Goal: Task Accomplishment & Management: Use online tool/utility

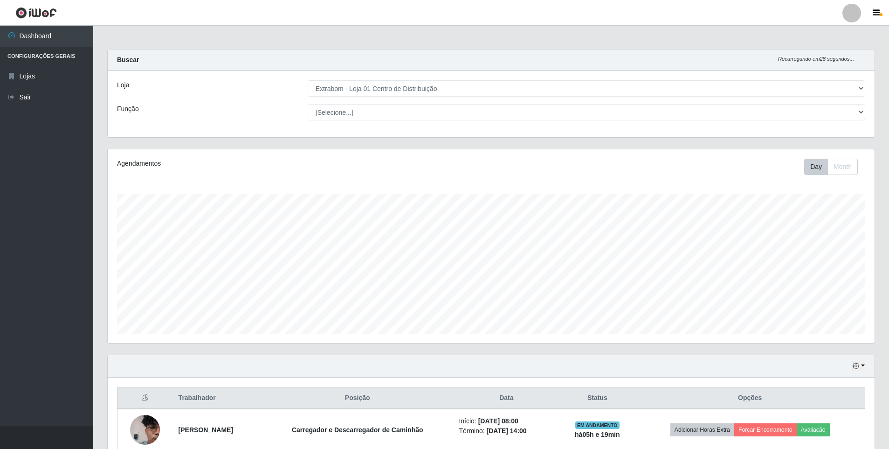
select select "435"
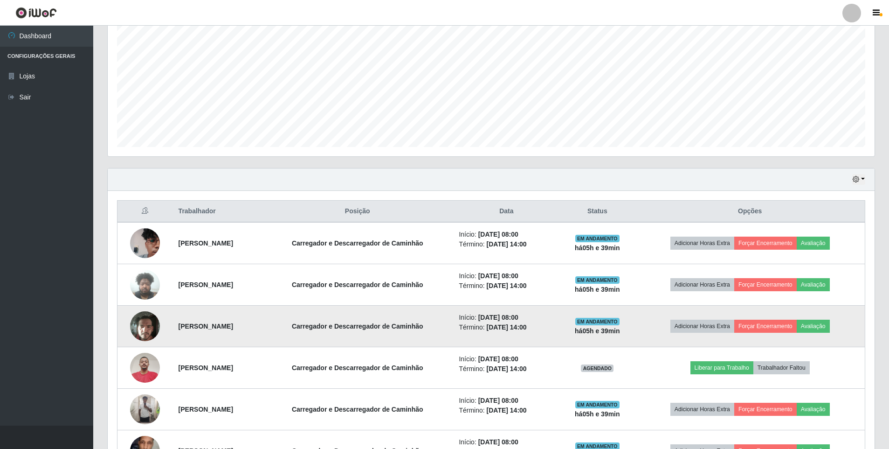
scroll to position [233, 0]
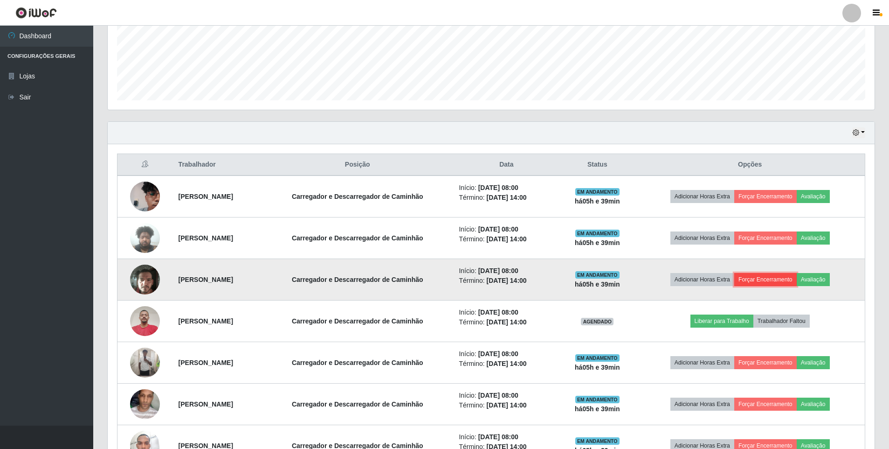
click at [778, 279] on button "Forçar Encerramento" at bounding box center [766, 279] width 63 height 13
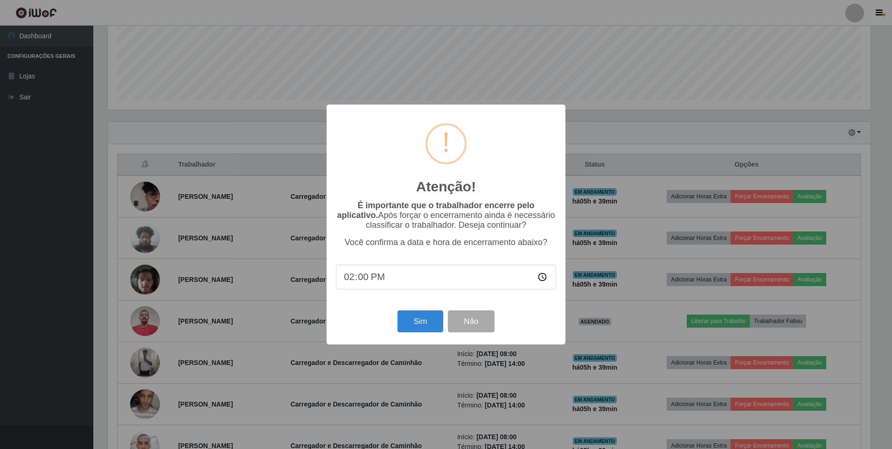
click at [360, 280] on input "14:00" at bounding box center [446, 276] width 220 height 25
click at [346, 279] on input "14:00" at bounding box center [446, 276] width 220 height 25
click at [542, 277] on input "14:00" at bounding box center [446, 276] width 220 height 25
click at [364, 283] on input "13:00" at bounding box center [446, 276] width 220 height 25
click at [541, 277] on input "13:00" at bounding box center [446, 276] width 220 height 25
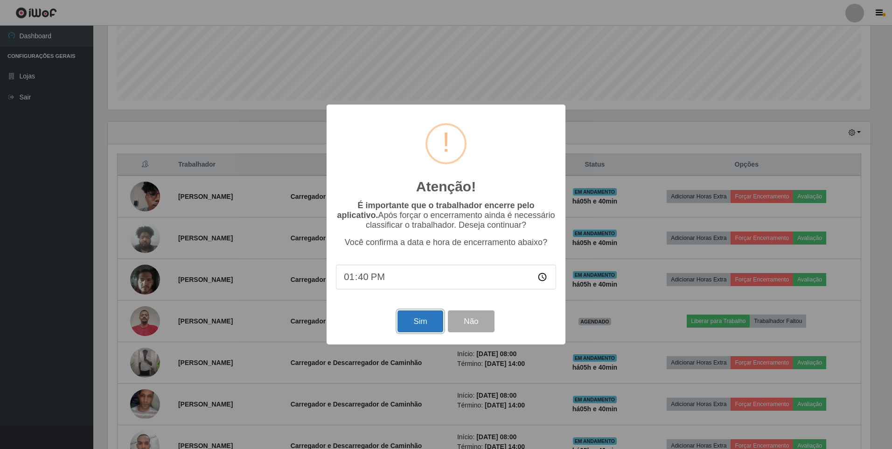
type input "13:40"
click at [415, 323] on button "Sim" at bounding box center [419, 321] width 45 height 22
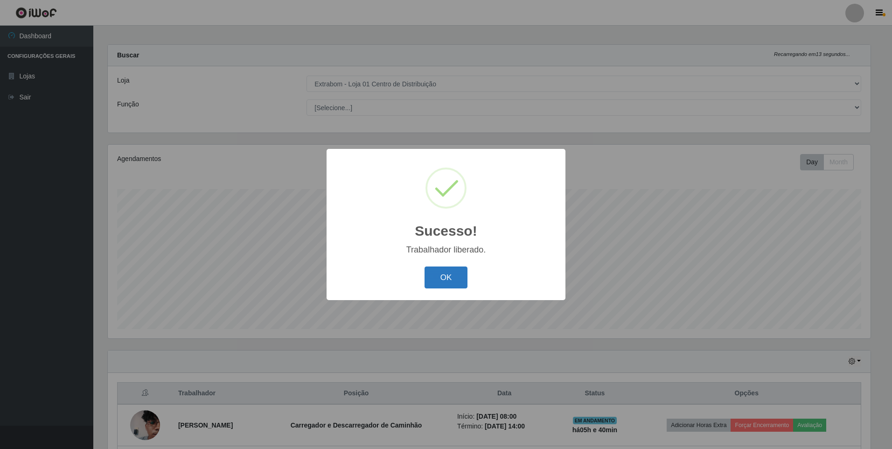
click at [439, 278] on button "OK" at bounding box center [445, 277] width 43 height 22
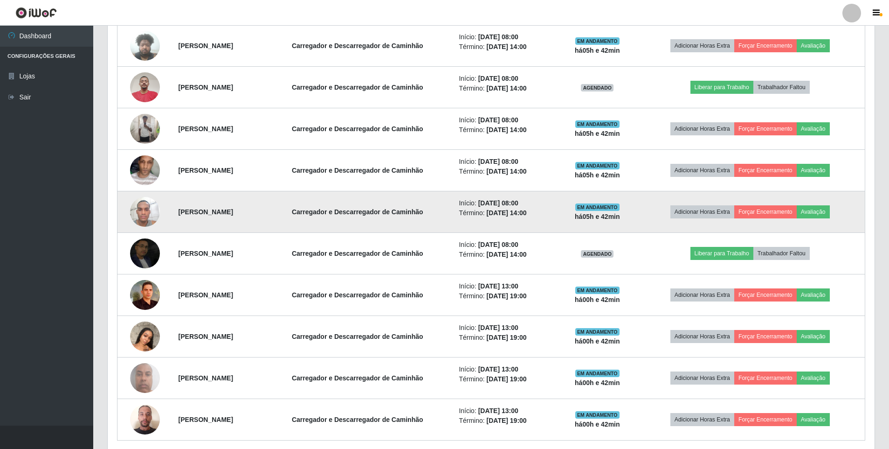
scroll to position [461, 0]
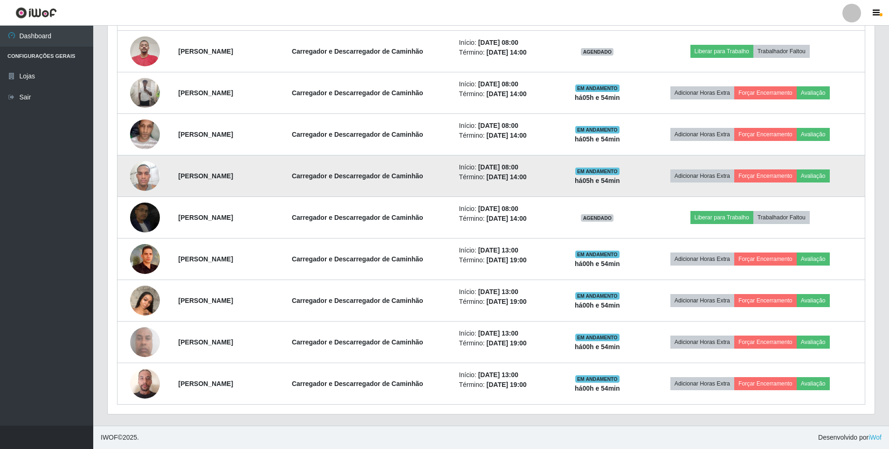
drag, startPoint x: 456, startPoint y: 235, endPoint x: 457, endPoint y: 159, distance: 76.0
click at [453, 215] on td "Carregador e Descarregador de Caminhão" at bounding box center [358, 218] width 192 height 42
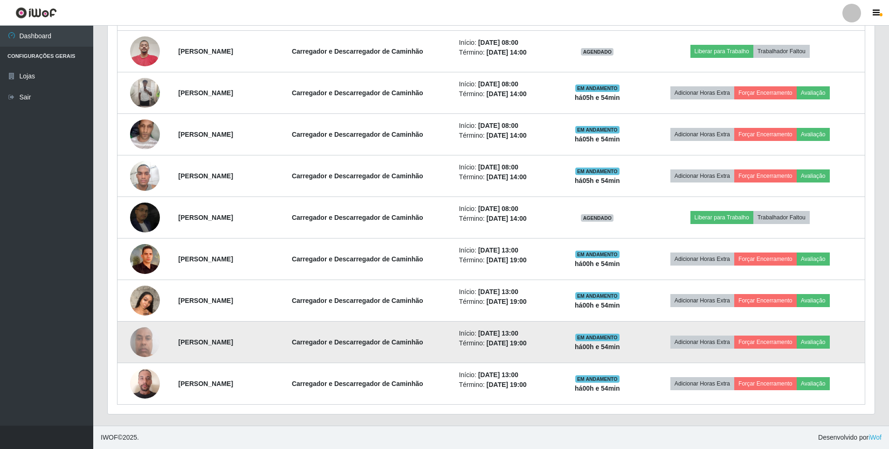
drag, startPoint x: 667, startPoint y: 377, endPoint x: 657, endPoint y: 359, distance: 20.7
click at [668, 373] on td "Adicionar Horas Extra Forçar Encerramento Avaliação" at bounding box center [750, 384] width 230 height 42
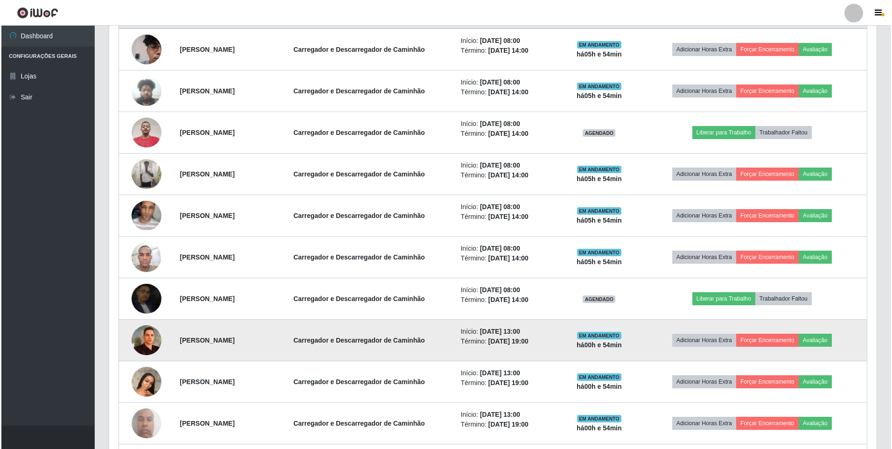
scroll to position [321, 0]
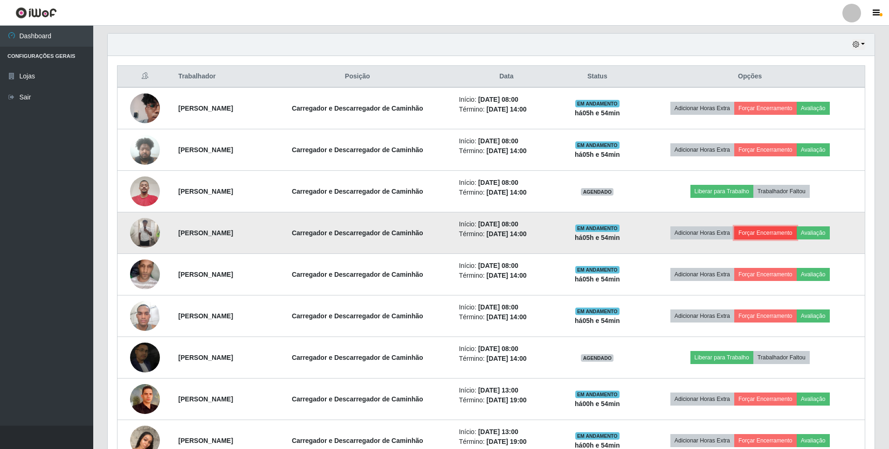
click at [783, 230] on button "Forçar Encerramento" at bounding box center [766, 232] width 63 height 13
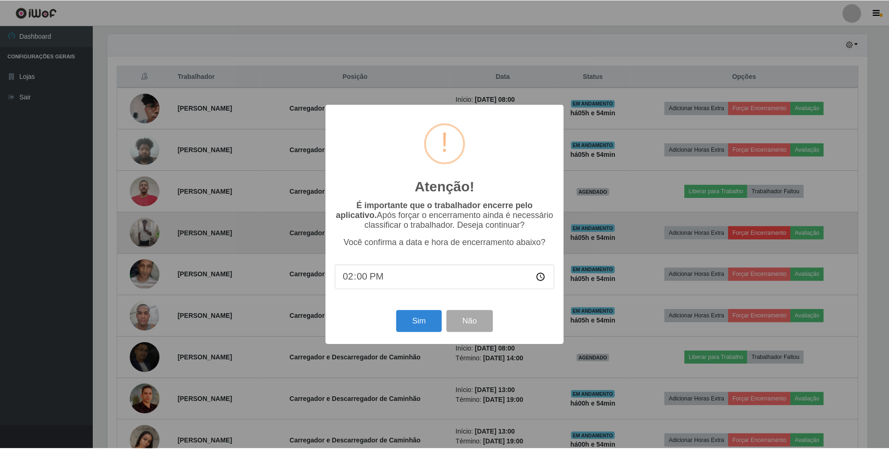
scroll to position [194, 763]
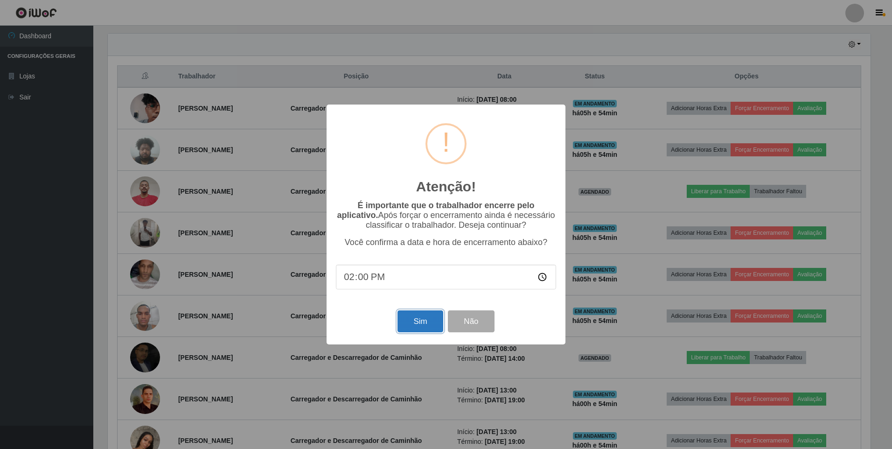
click at [424, 321] on button "Sim" at bounding box center [419, 321] width 45 height 22
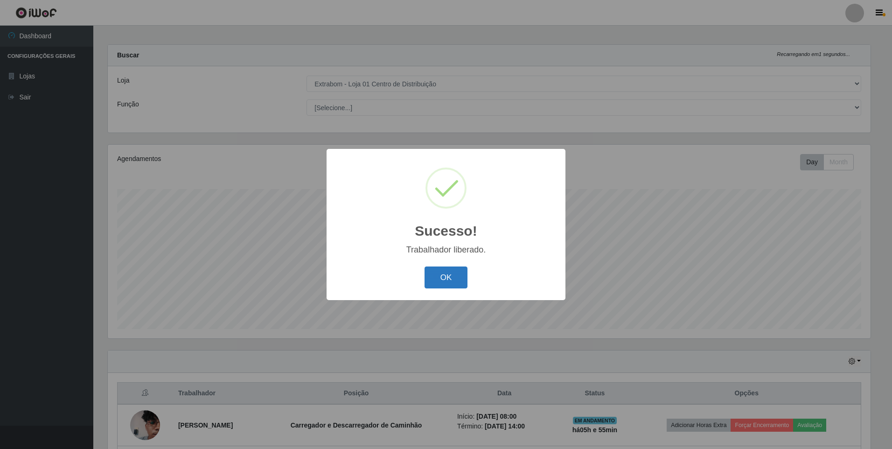
click at [450, 280] on button "OK" at bounding box center [445, 277] width 43 height 22
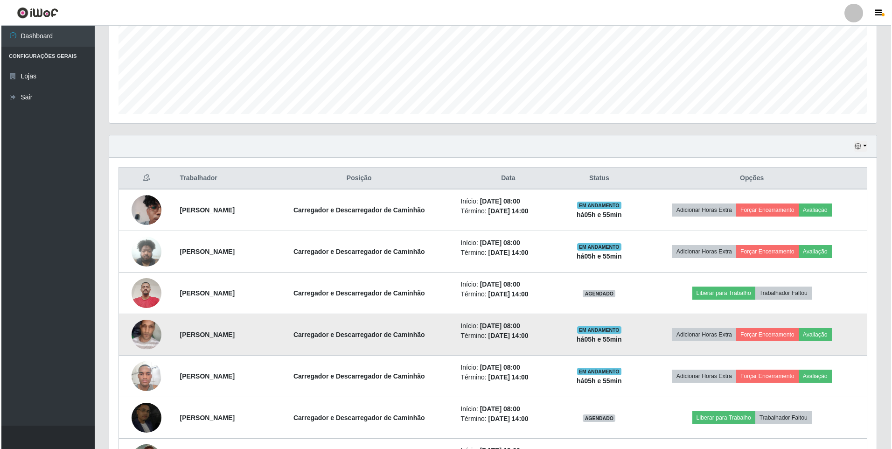
scroll to position [238, 0]
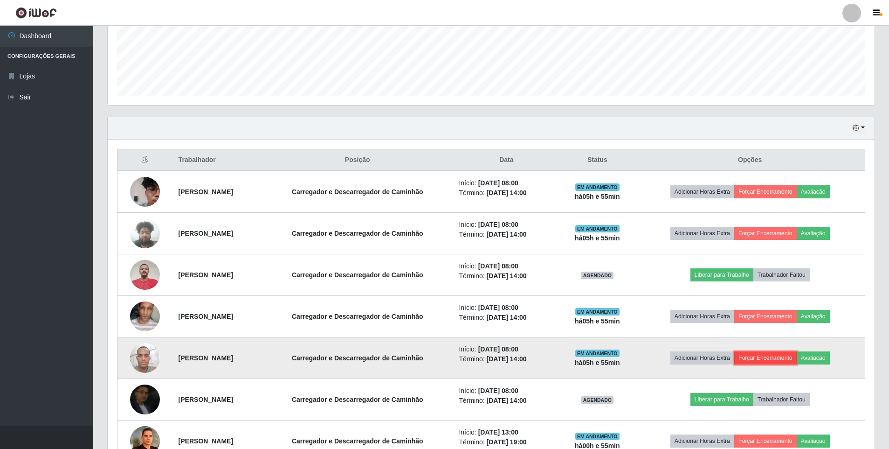
click at [785, 358] on button "Forçar Encerramento" at bounding box center [766, 357] width 63 height 13
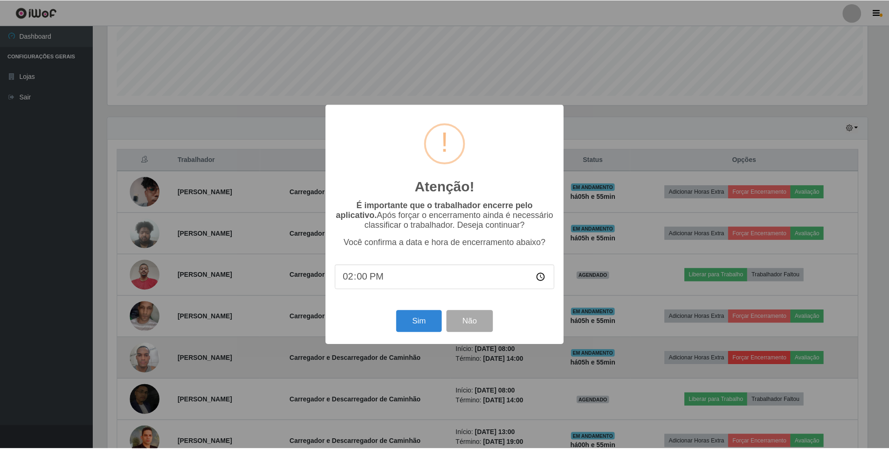
scroll to position [194, 763]
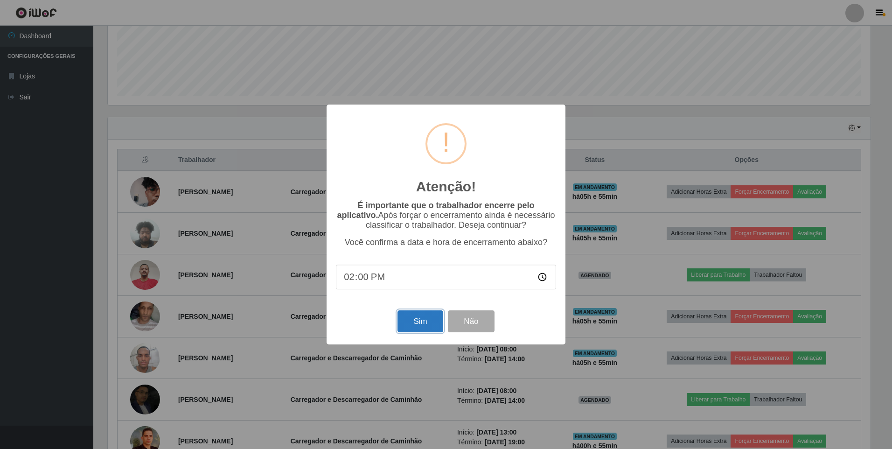
click at [425, 329] on button "Sim" at bounding box center [419, 321] width 45 height 22
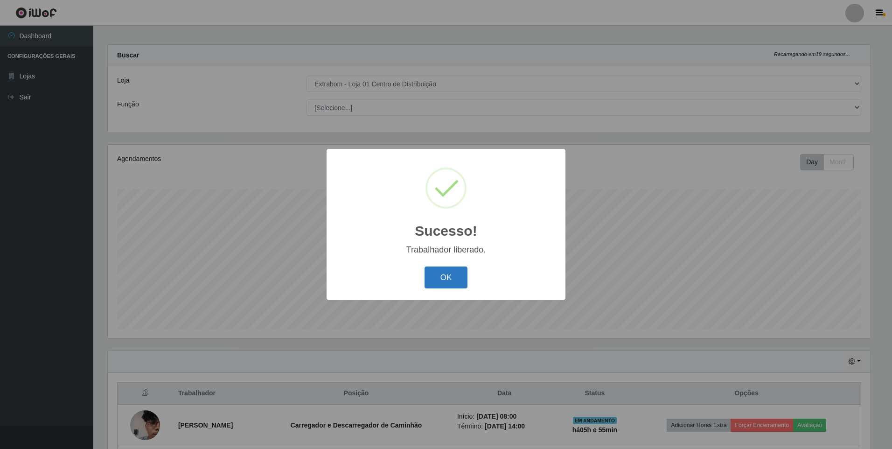
click at [439, 272] on button "OK" at bounding box center [445, 277] width 43 height 22
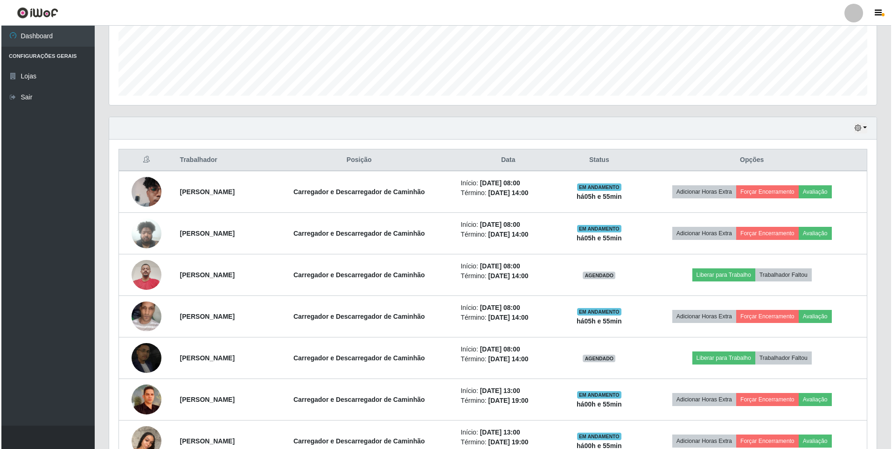
scroll to position [285, 0]
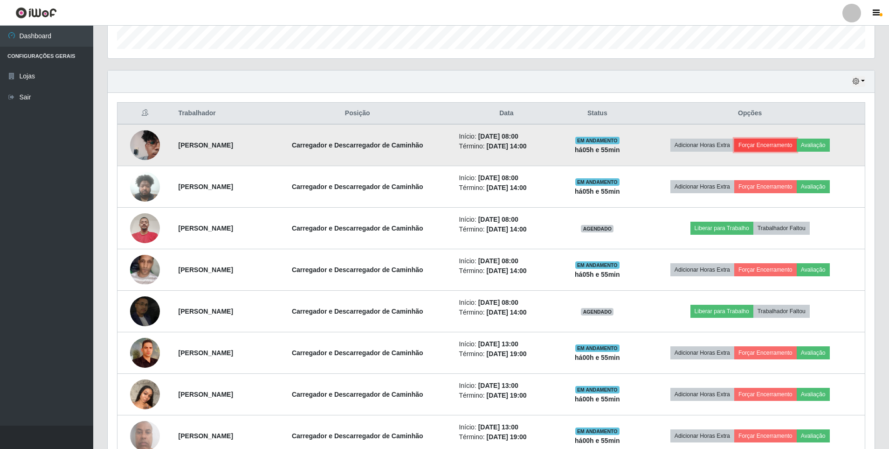
click at [785, 148] on button "Forçar Encerramento" at bounding box center [766, 145] width 63 height 13
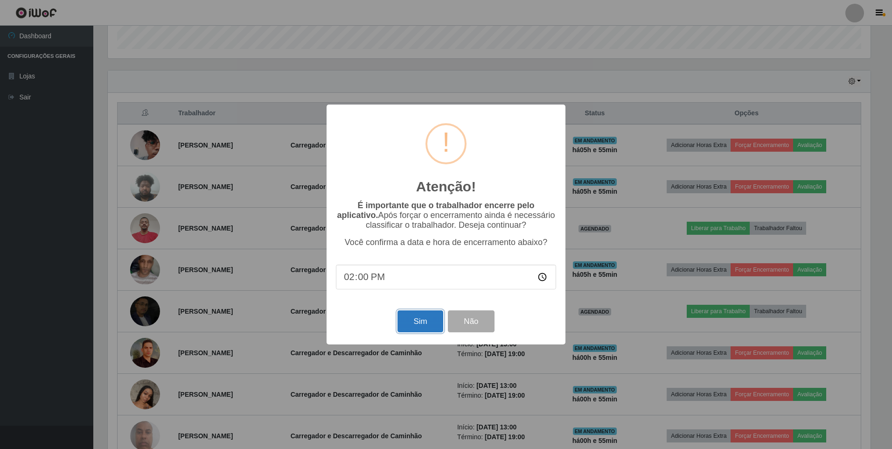
click at [417, 327] on button "Sim" at bounding box center [419, 321] width 45 height 22
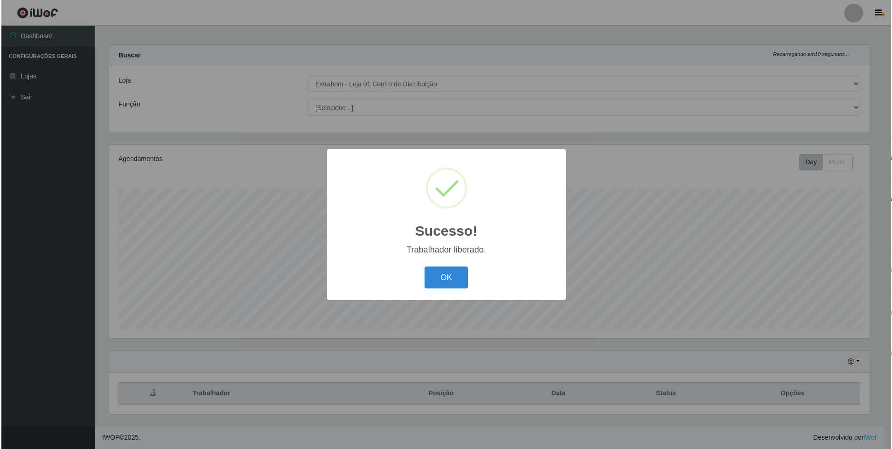
scroll to position [0, 0]
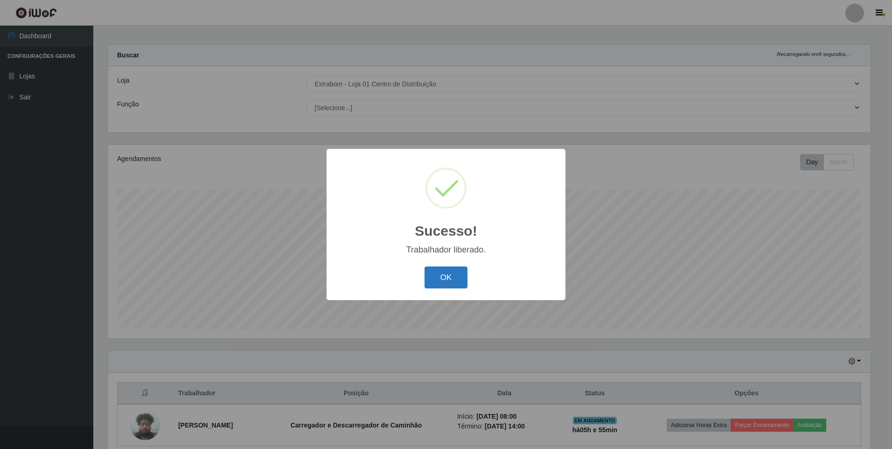
click at [449, 284] on button "OK" at bounding box center [445, 277] width 43 height 22
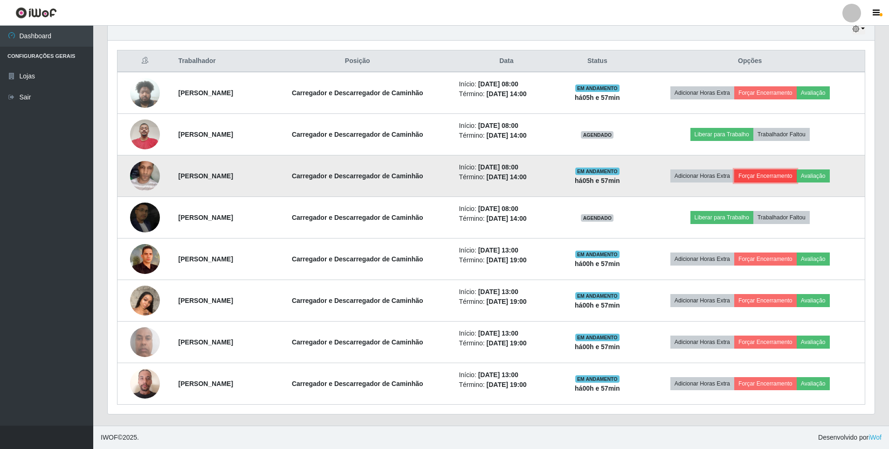
click at [783, 174] on button "Forçar Encerramento" at bounding box center [766, 175] width 63 height 13
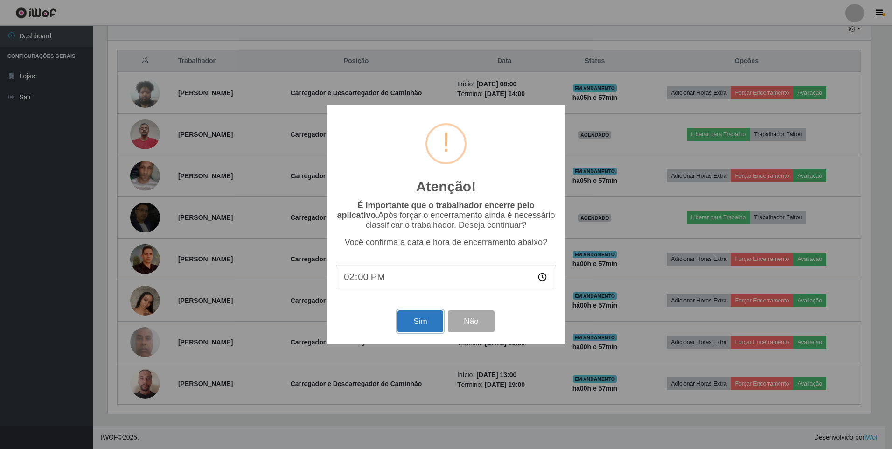
click at [432, 325] on button "Sim" at bounding box center [419, 321] width 45 height 22
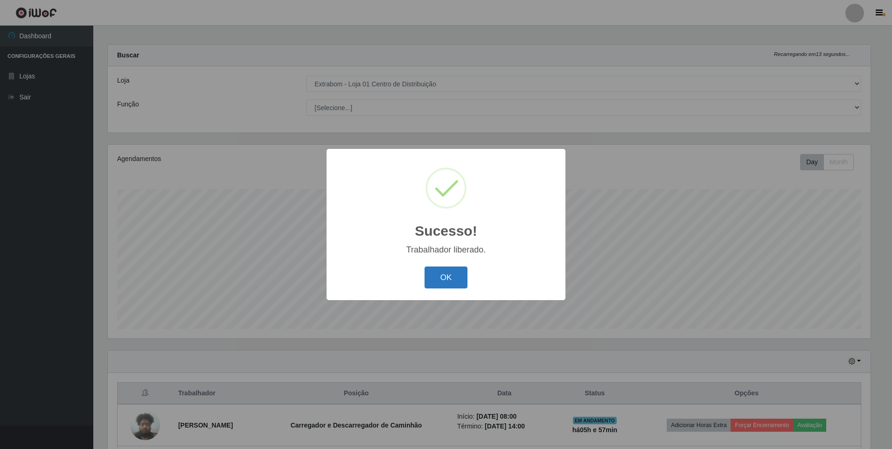
click at [460, 280] on button "OK" at bounding box center [445, 277] width 43 height 22
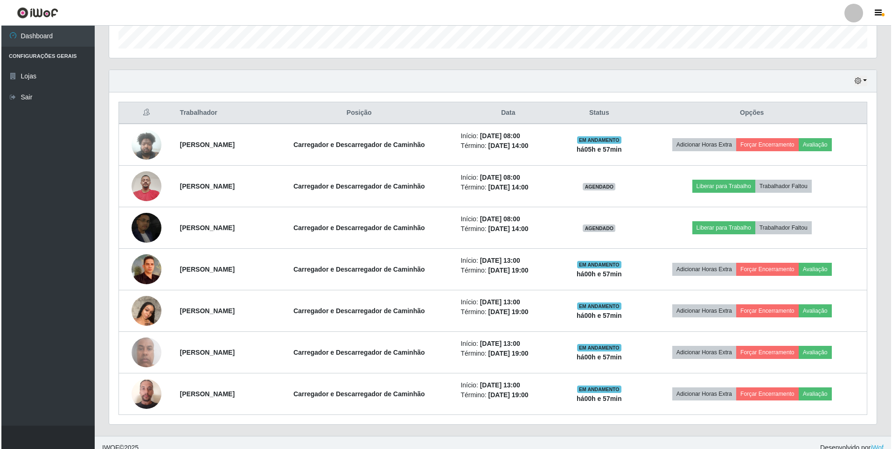
scroll to position [295, 0]
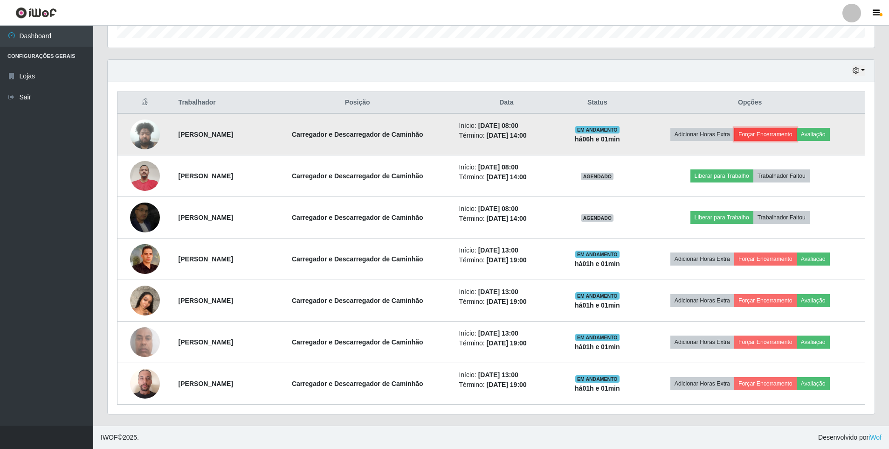
click at [773, 135] on button "Forçar Encerramento" at bounding box center [766, 134] width 63 height 13
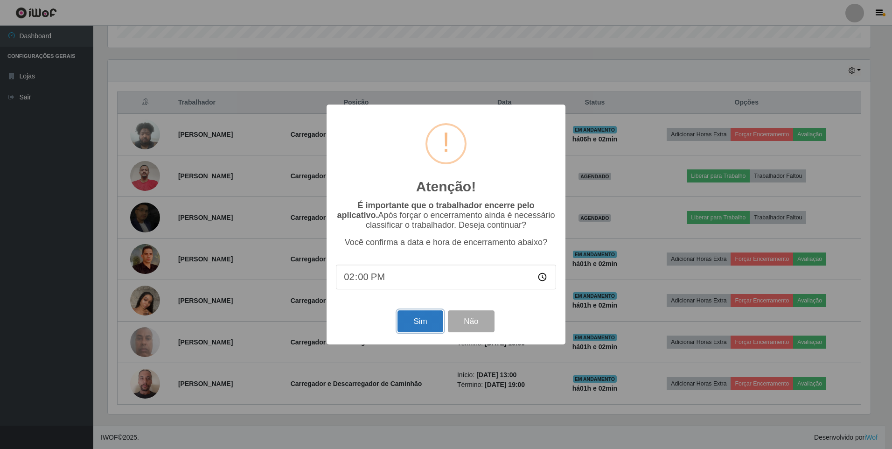
click at [420, 320] on button "Sim" at bounding box center [419, 321] width 45 height 22
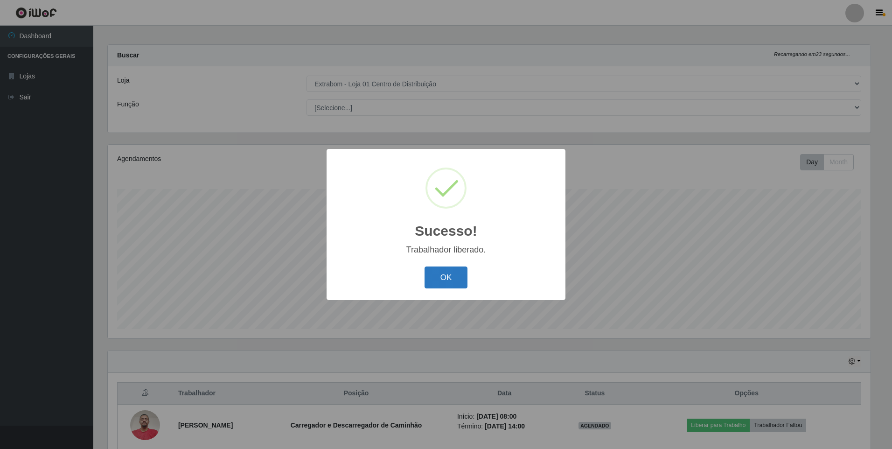
click at [462, 274] on button "OK" at bounding box center [445, 277] width 43 height 22
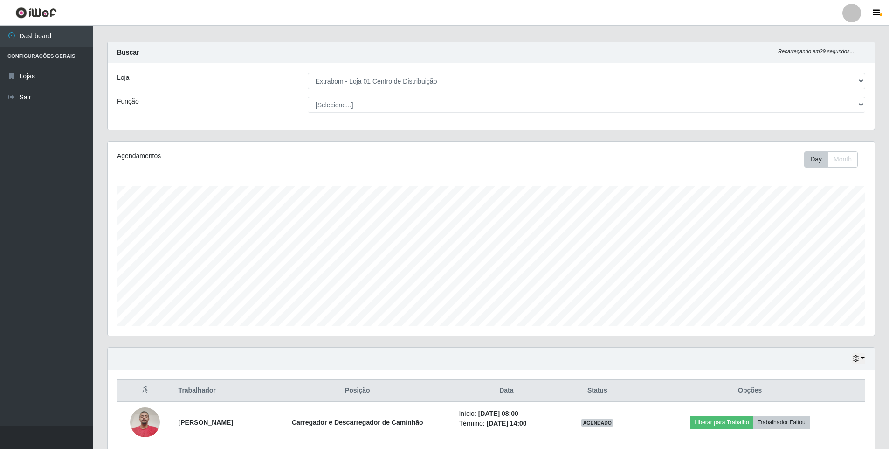
scroll to position [0, 0]
